Goal: Information Seeking & Learning: Learn about a topic

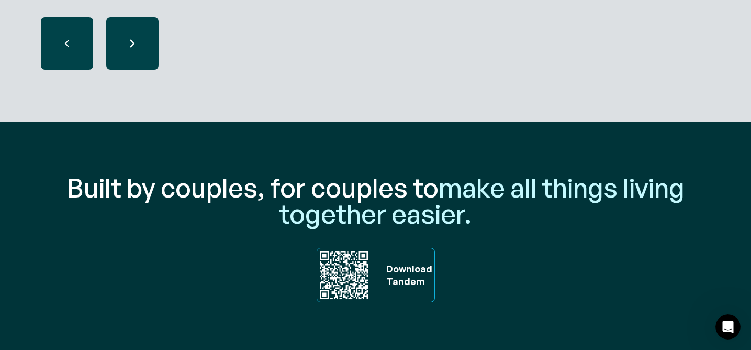
scroll to position [3612, 0]
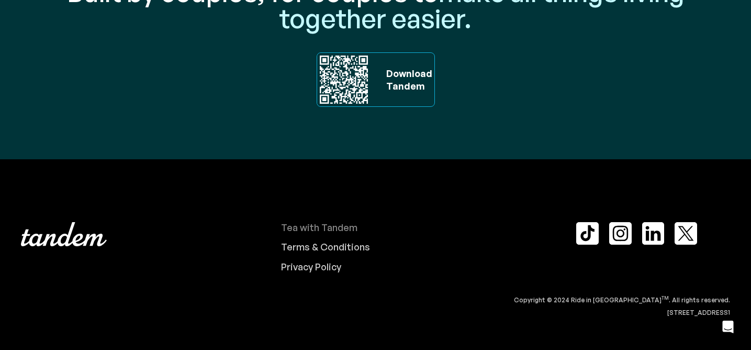
click at [339, 229] on div "Tea with Tandem" at bounding box center [319, 228] width 76 height 12
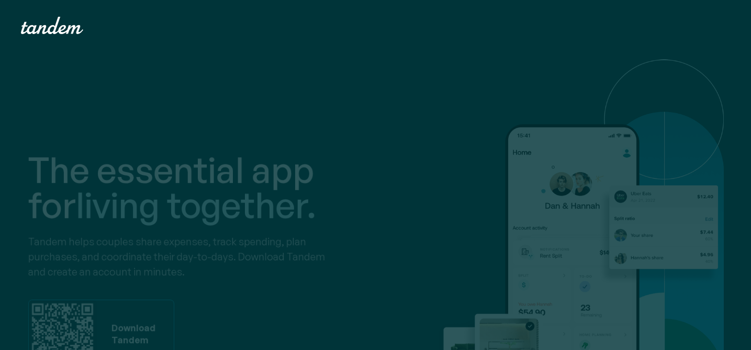
scroll to position [3153, 0]
